Goal: Task Accomplishment & Management: Use online tool/utility

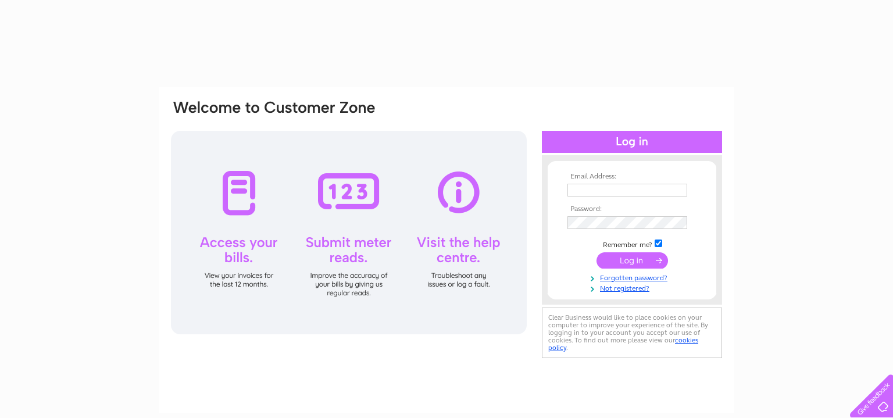
type input "[EMAIL_ADDRESS][DOMAIN_NAME]"
click at [636, 260] on input "submit" at bounding box center [631, 260] width 71 height 16
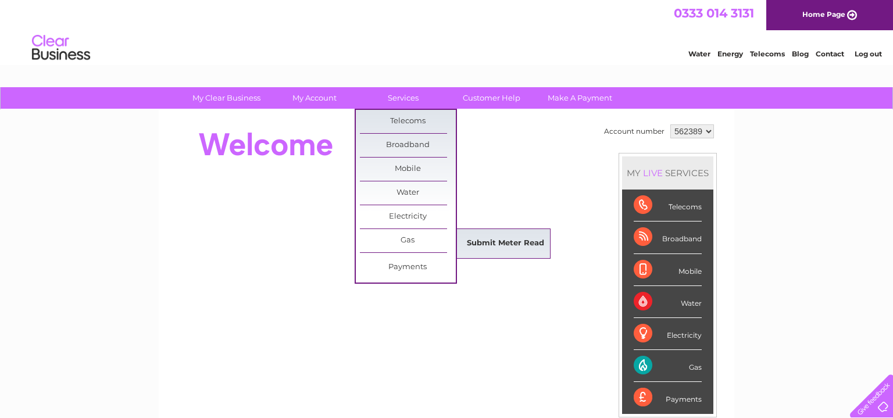
click at [507, 244] on link "Submit Meter Read" at bounding box center [505, 243] width 96 height 23
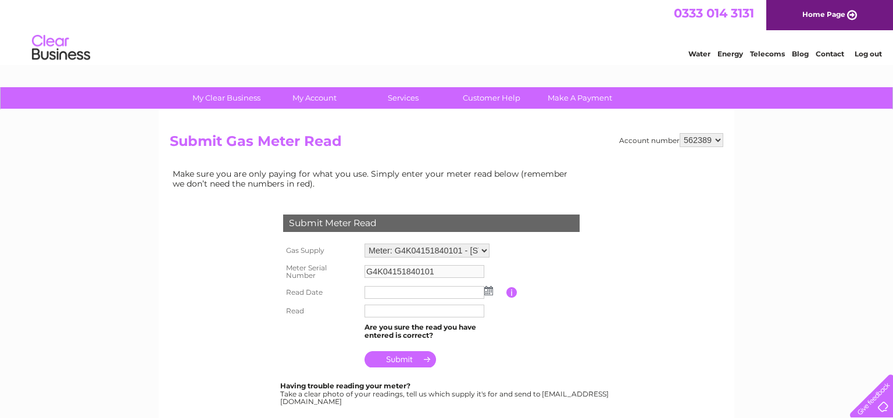
click at [490, 292] on img at bounding box center [488, 290] width 9 height 9
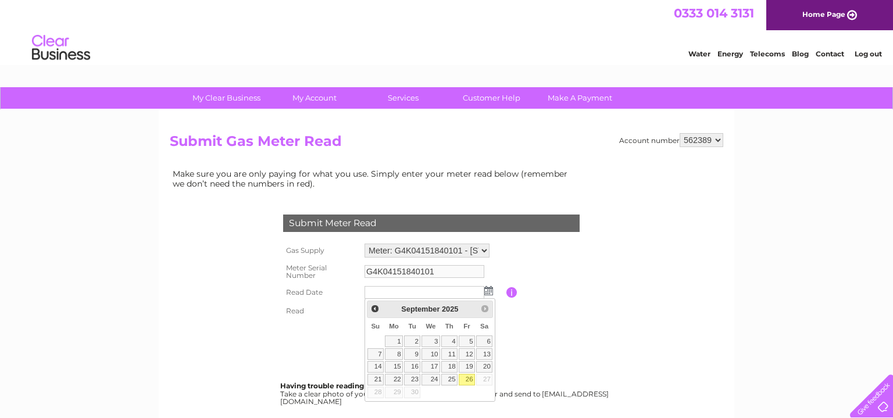
click at [470, 380] on link "26" at bounding box center [467, 380] width 16 height 12
type input "2025/09/26"
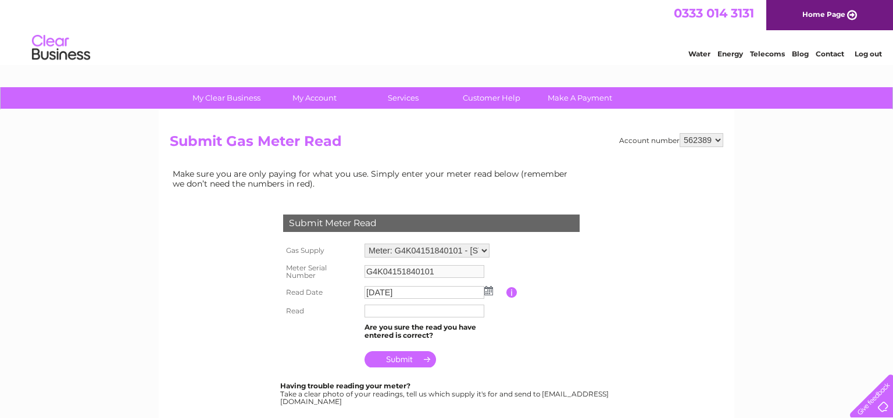
click at [398, 313] on input "text" at bounding box center [424, 311] width 120 height 13
type input "10922"
click at [404, 361] on input "submit" at bounding box center [399, 360] width 71 height 16
